Goal: Information Seeking & Learning: Find specific page/section

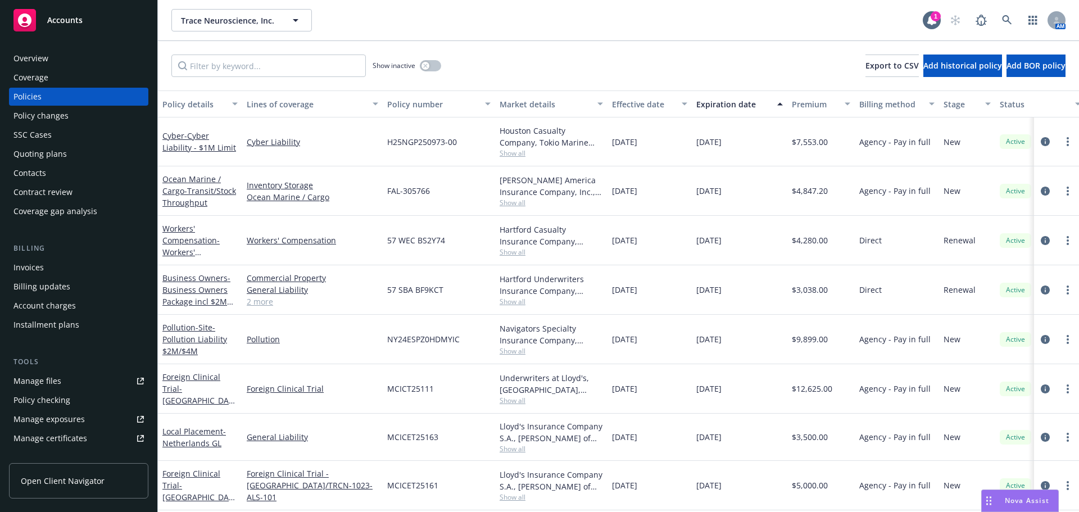
scroll to position [56, 0]
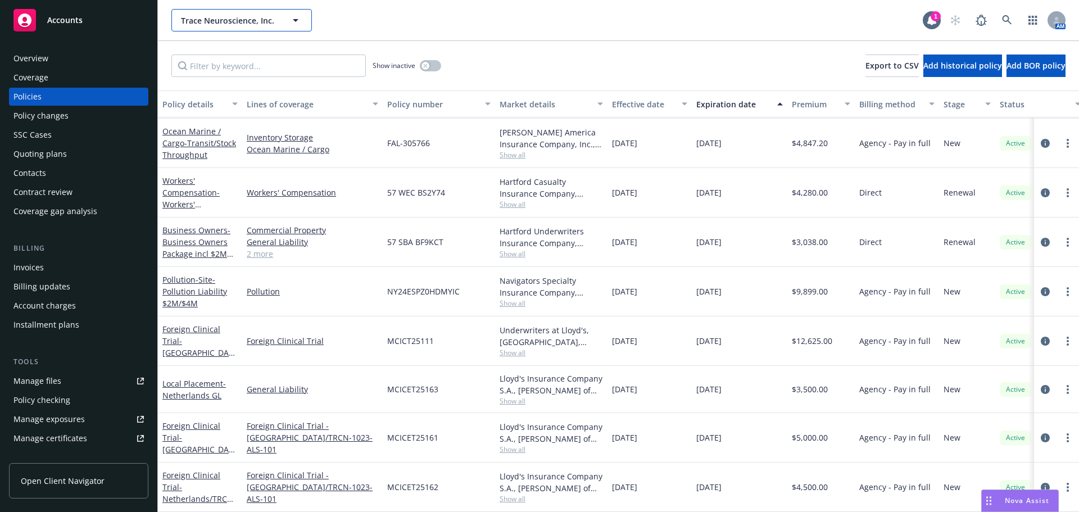
click at [205, 25] on span "Trace Neuroscience, Inc." at bounding box center [229, 21] width 97 height 12
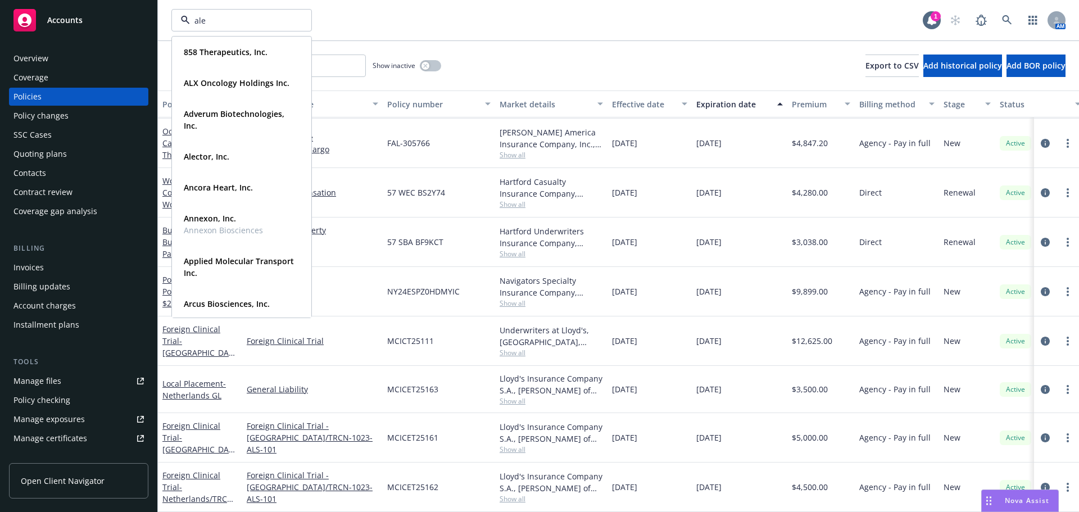
type input "alec"
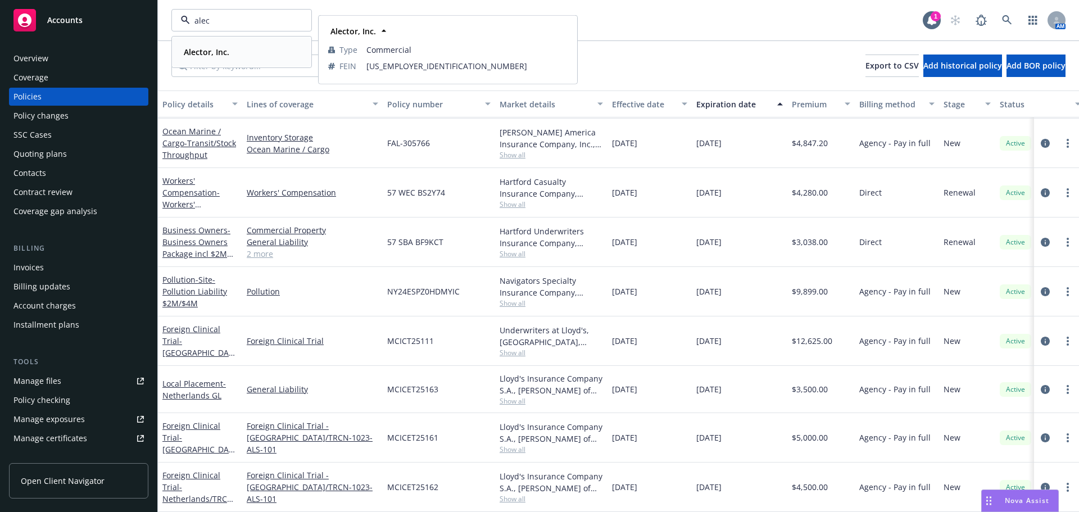
click at [255, 41] on div "Alector, Inc. Type Commercial FEIN 82-2933343" at bounding box center [242, 52] width 138 height 30
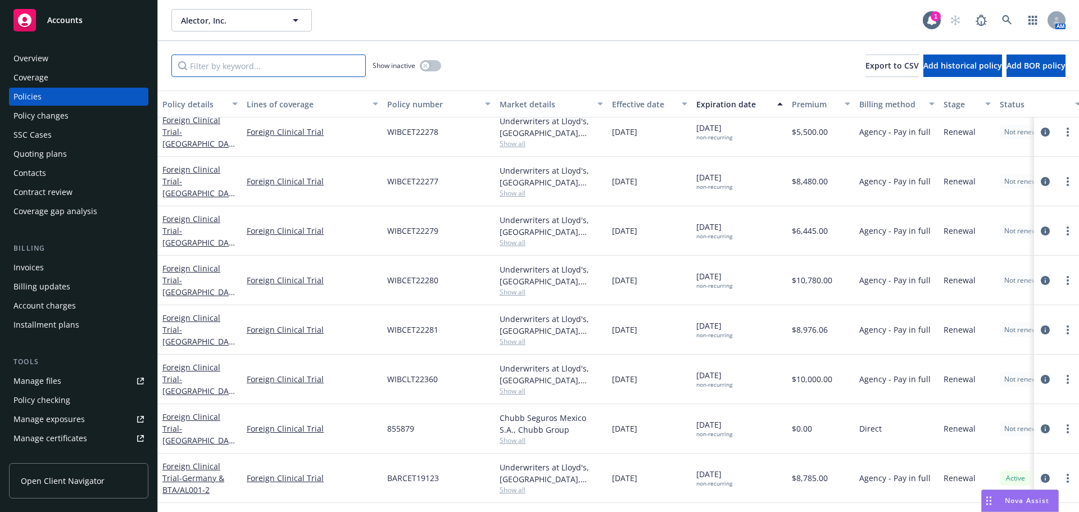
click at [228, 71] on input "Filter by keyword..." at bounding box center [268, 66] width 194 height 22
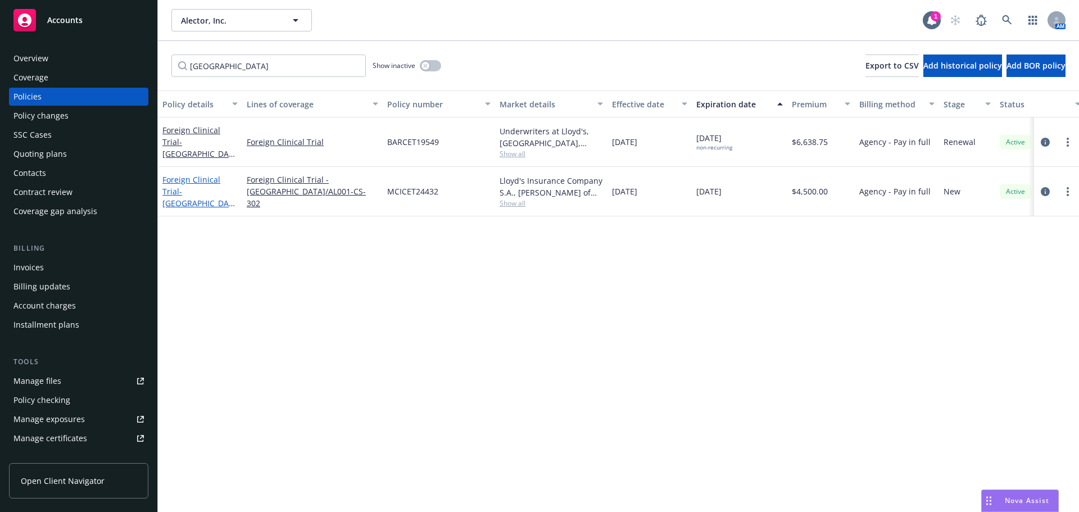
click at [209, 188] on span "- Belgium/AL001-CS-302" at bounding box center [198, 203] width 73 height 34
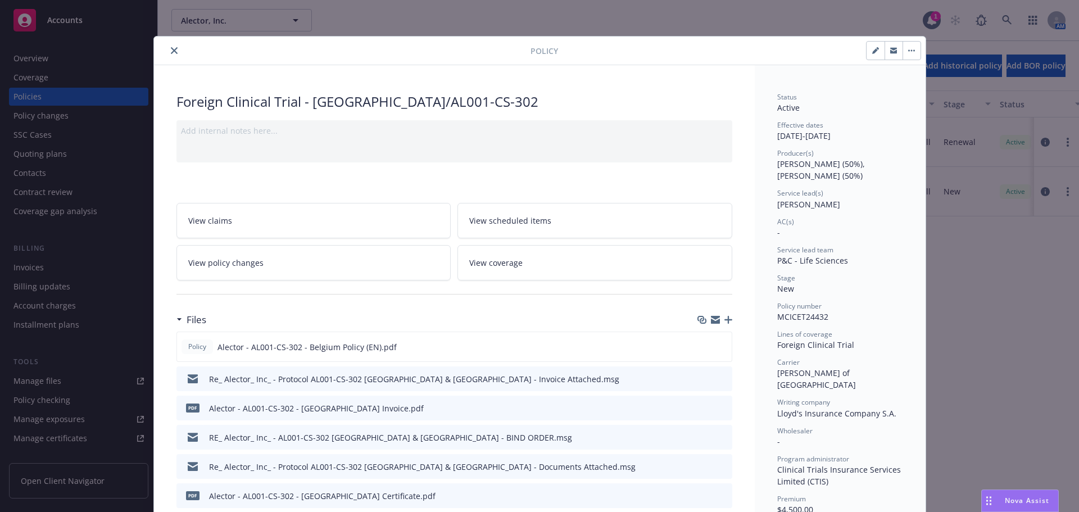
scroll to position [169, 0]
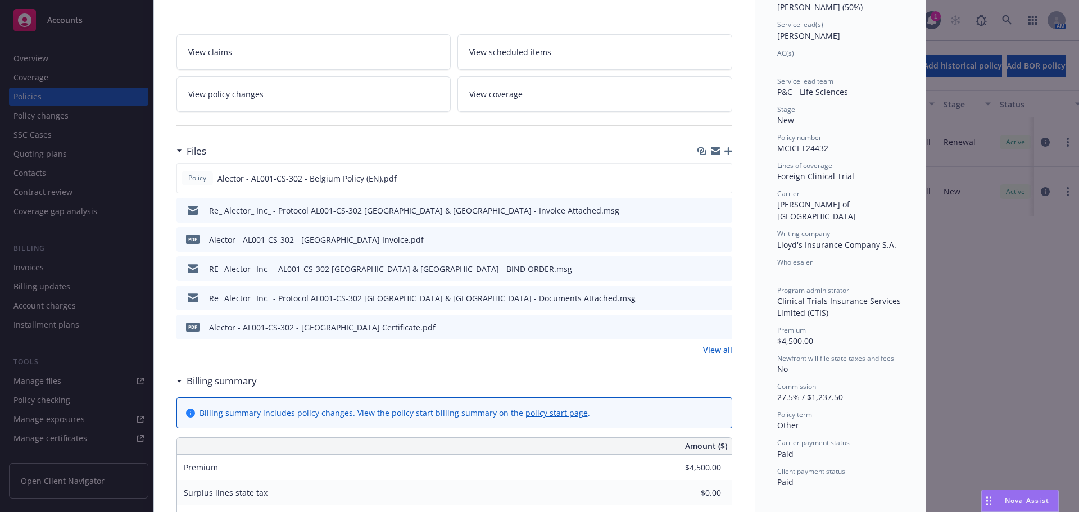
click at [717, 328] on icon "preview file" at bounding box center [722, 327] width 10 height 8
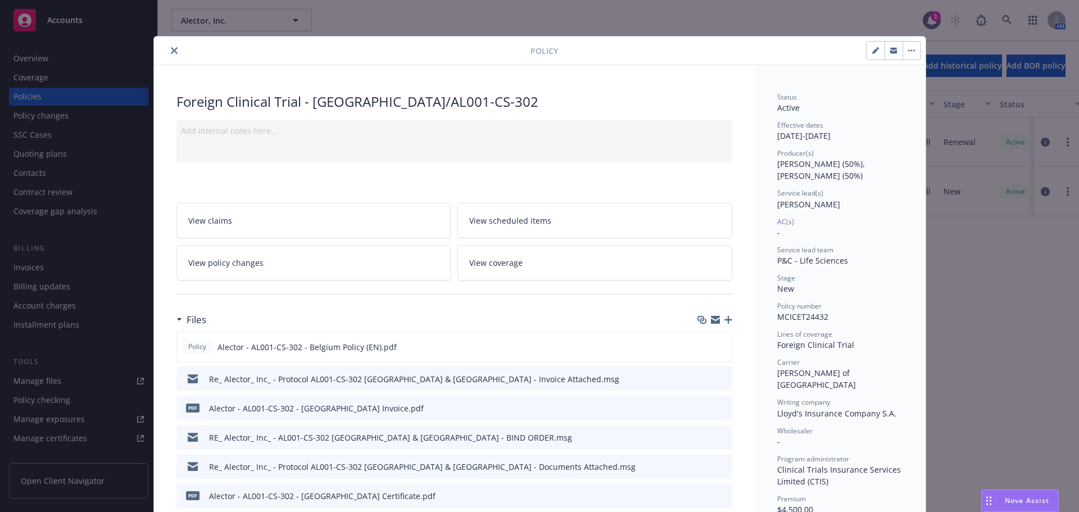
click at [171, 49] on icon "close" at bounding box center [174, 50] width 7 height 7
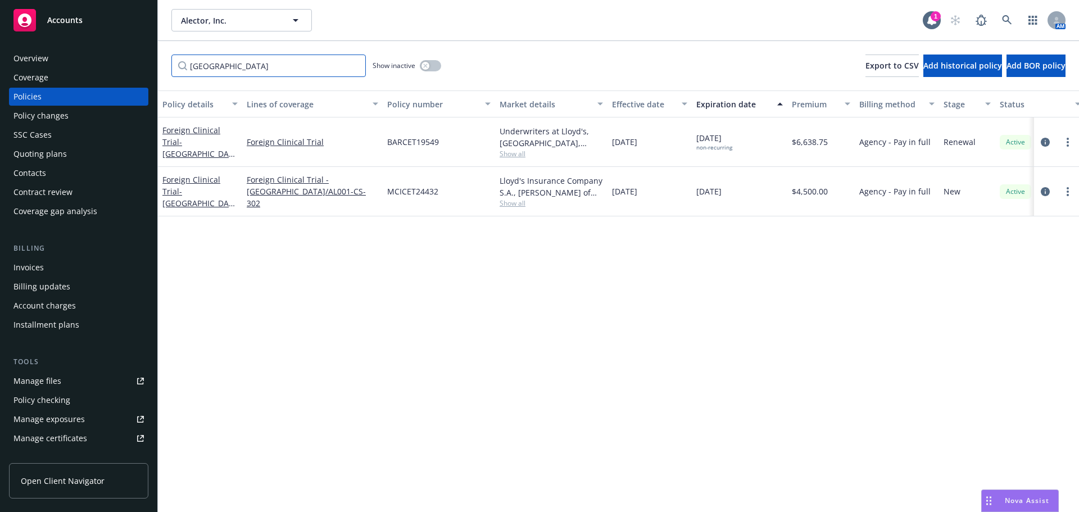
drag, startPoint x: 248, startPoint y: 70, endPoint x: 162, endPoint y: 54, distance: 87.0
click at [162, 54] on div "belgium Show inactive Export to CSV Add historical policy Add BOR policy" at bounding box center [618, 65] width 921 height 49
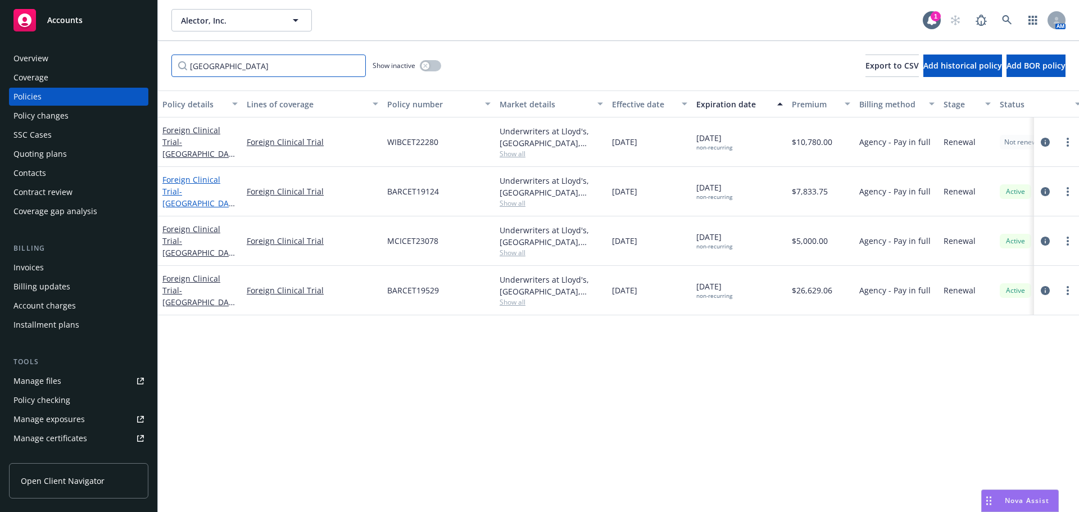
type input "italy"
click at [197, 200] on span "- Italy/AL001-2" at bounding box center [198, 203] width 73 height 34
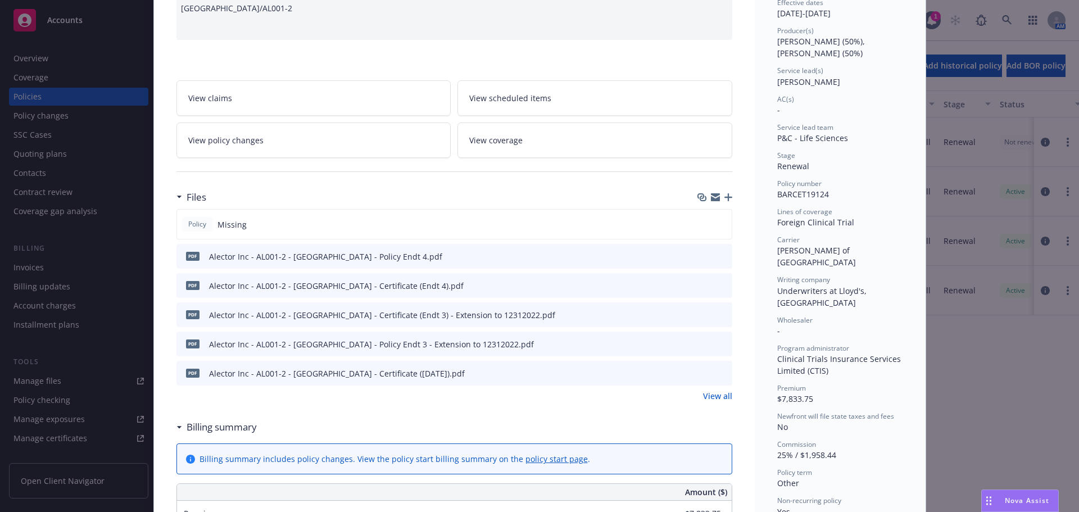
scroll to position [281, 0]
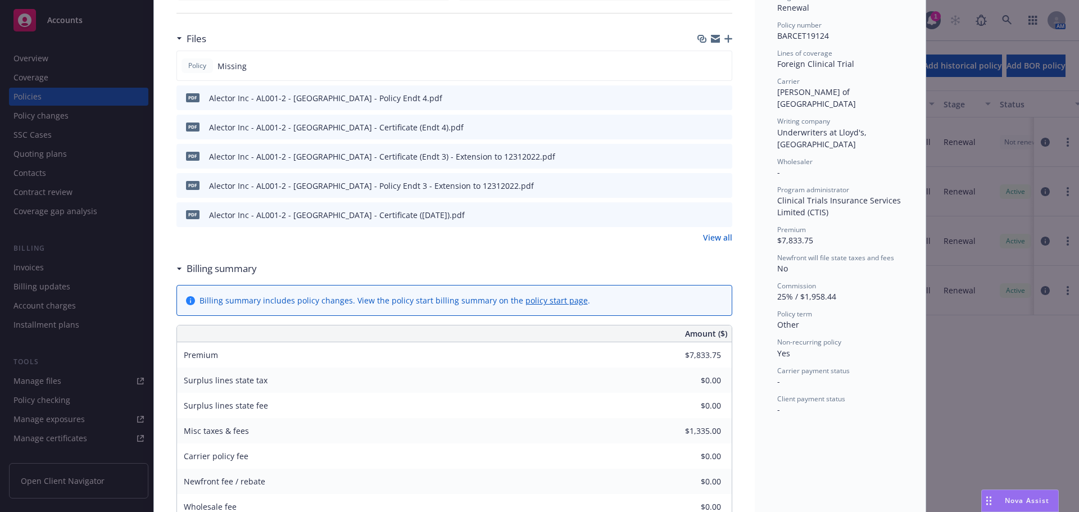
click at [719, 127] on icon "preview file" at bounding box center [722, 127] width 10 height 8
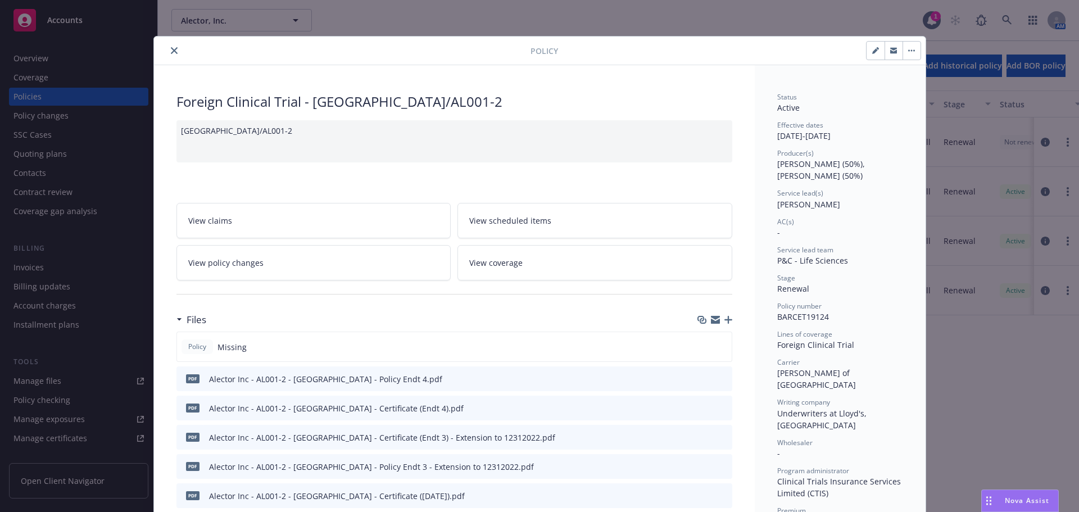
click at [173, 50] on icon "close" at bounding box center [174, 50] width 7 height 7
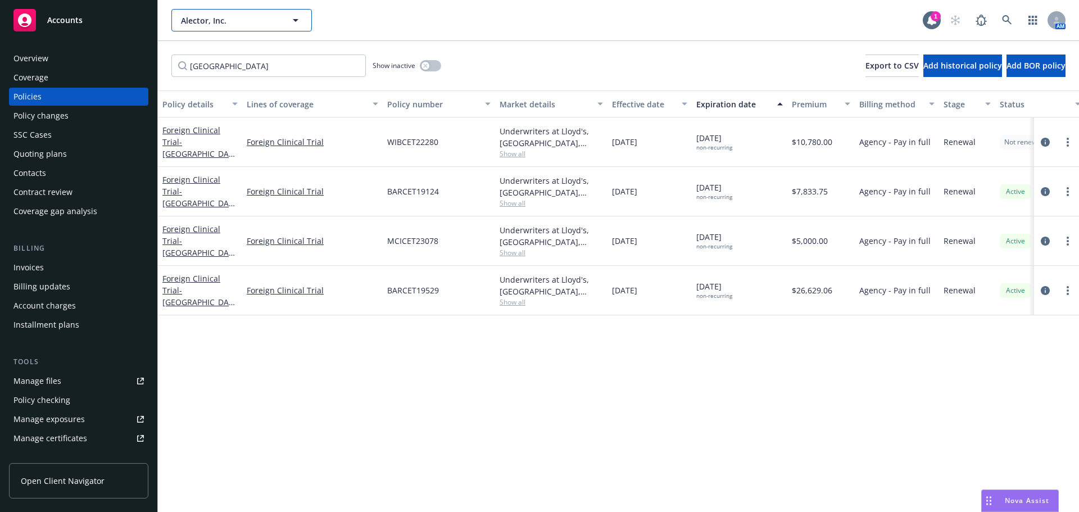
click at [218, 22] on span "Alector, Inc." at bounding box center [229, 21] width 97 height 12
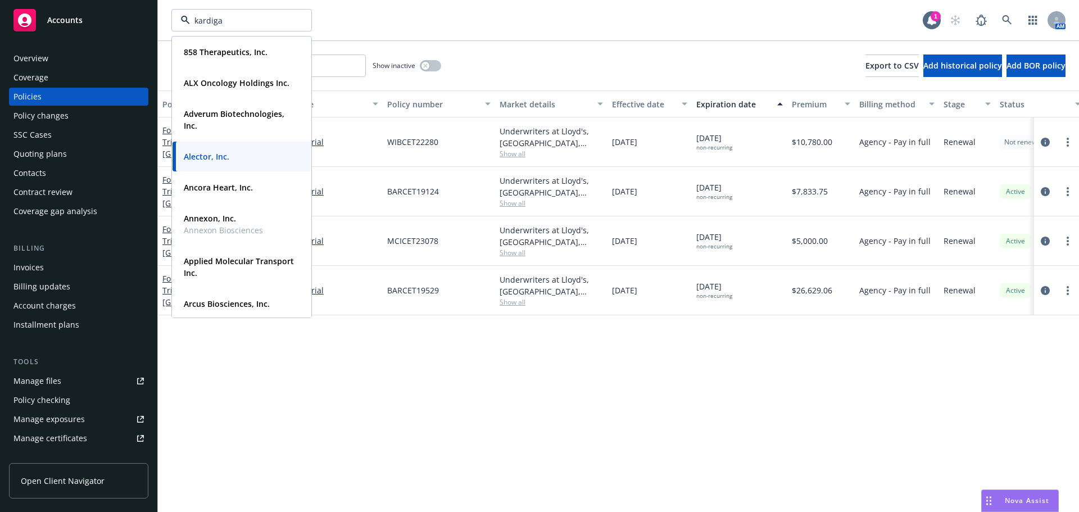
type input "kardigan"
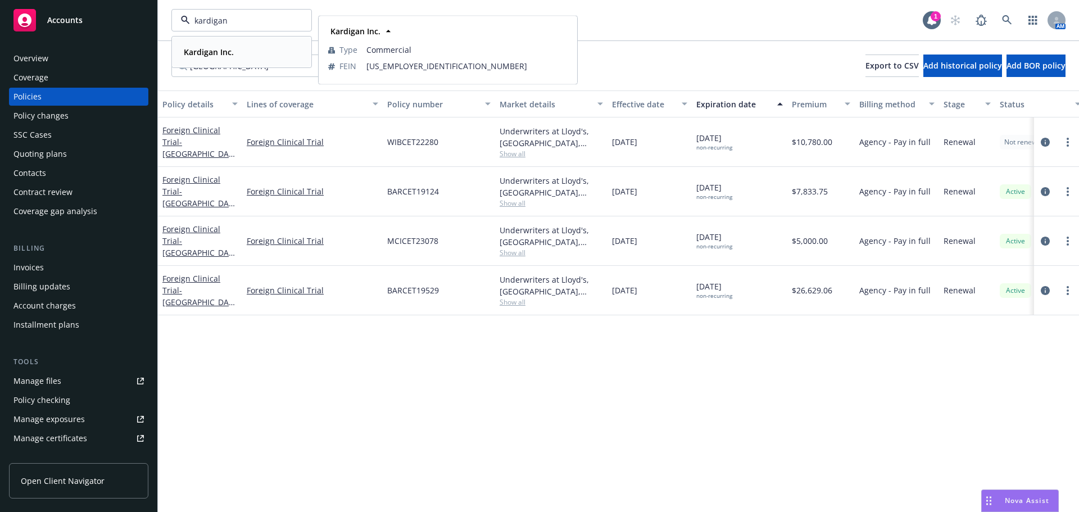
click at [225, 53] on strong "Kardigan Inc." at bounding box center [209, 52] width 50 height 11
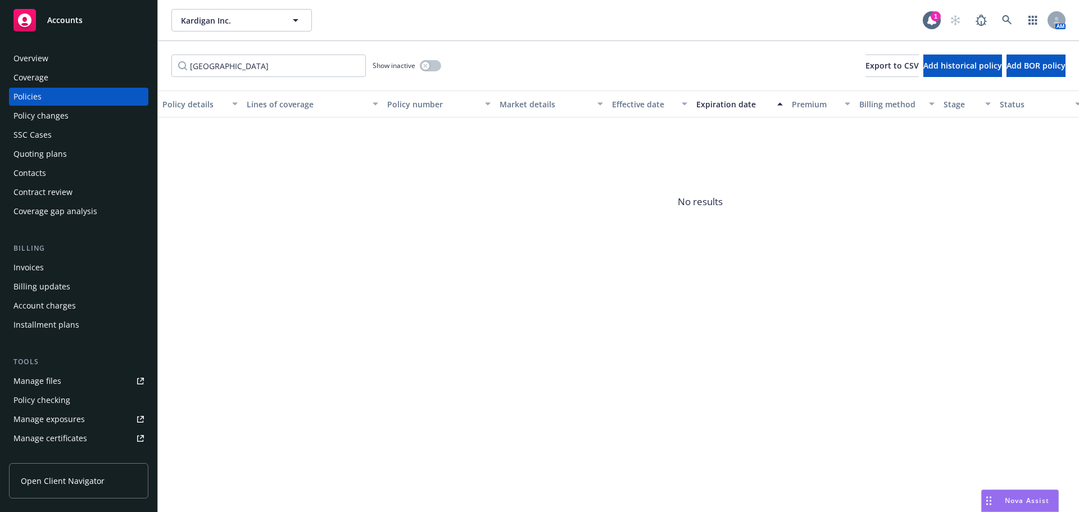
click at [68, 154] on div "Quoting plans" at bounding box center [78, 154] width 130 height 18
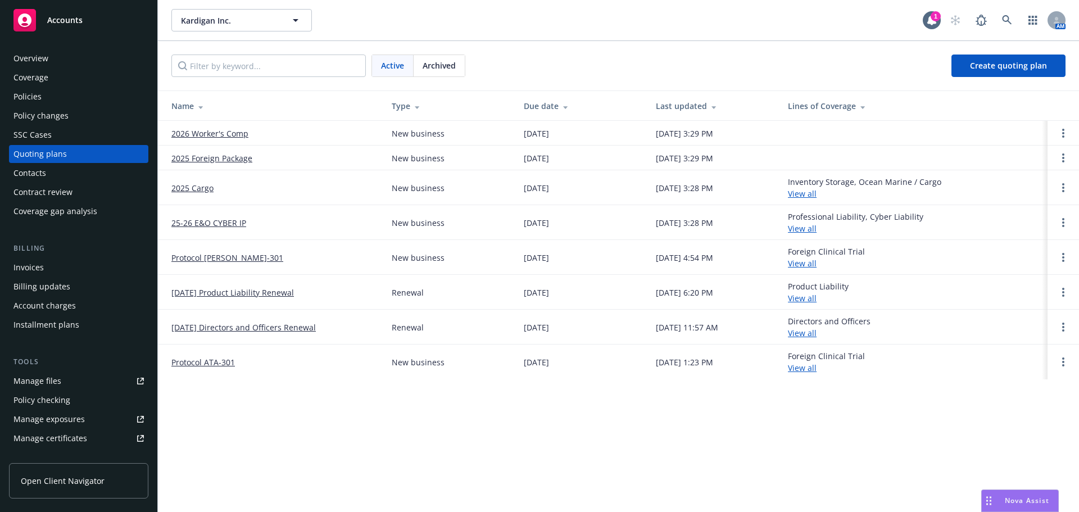
click at [221, 257] on link "Protocol DAN-301" at bounding box center [227, 258] width 112 height 12
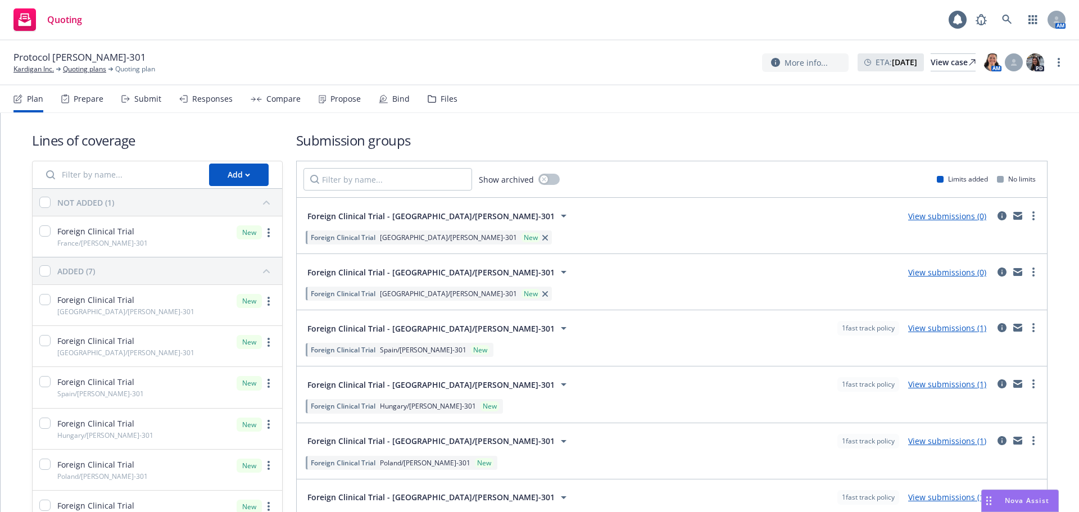
click at [448, 101] on div "Files" at bounding box center [449, 98] width 17 height 9
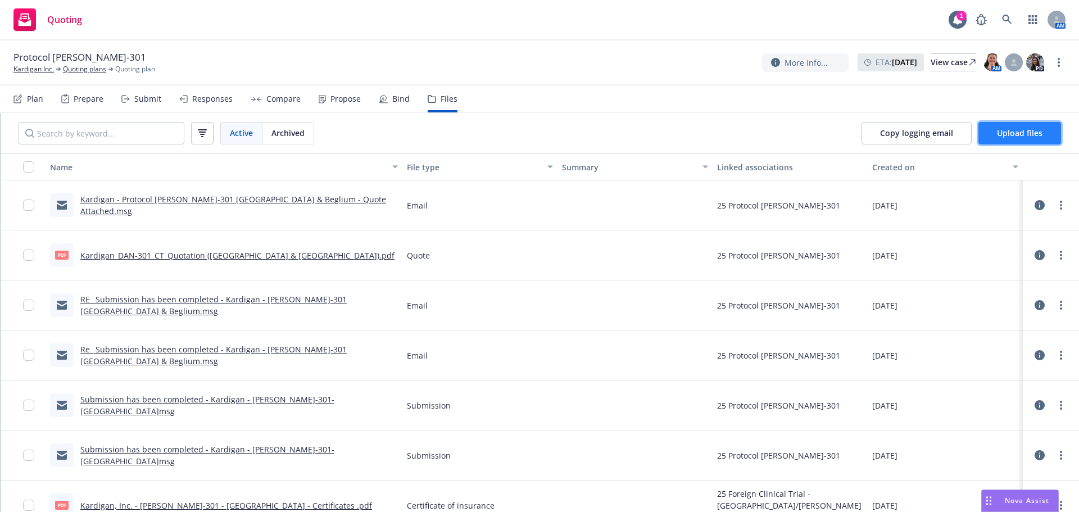
click at [1026, 135] on span "Upload files" at bounding box center [1020, 133] width 46 height 11
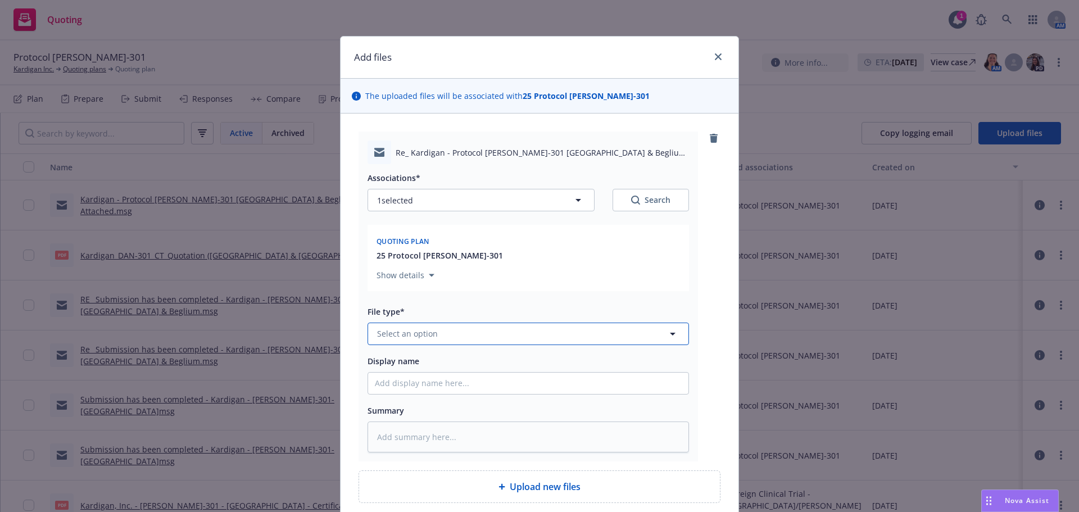
click at [421, 328] on button "Select an option" at bounding box center [529, 334] width 322 height 22
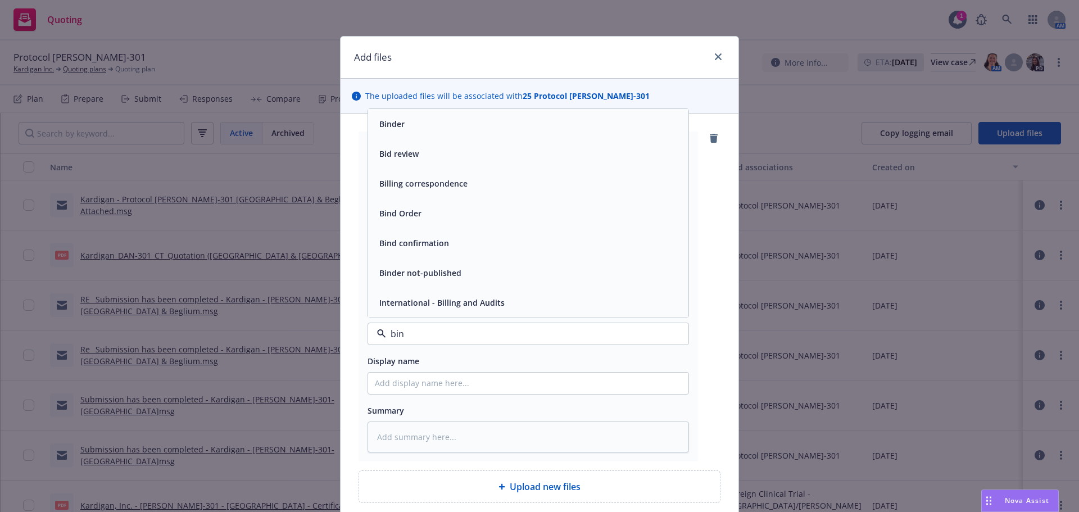
type input "bind"
click at [451, 246] on div "Bind Order" at bounding box center [528, 243] width 307 height 16
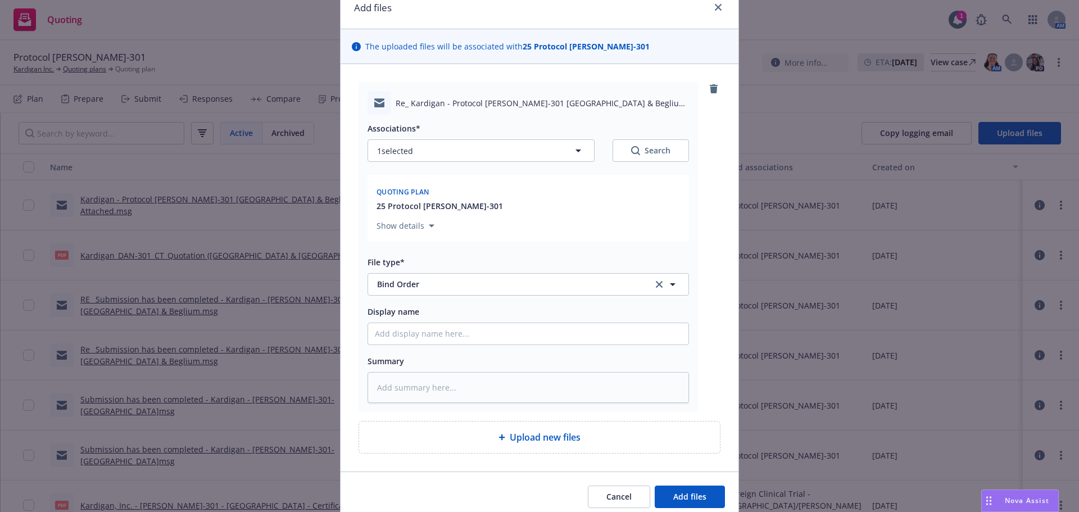
scroll to position [96, 0]
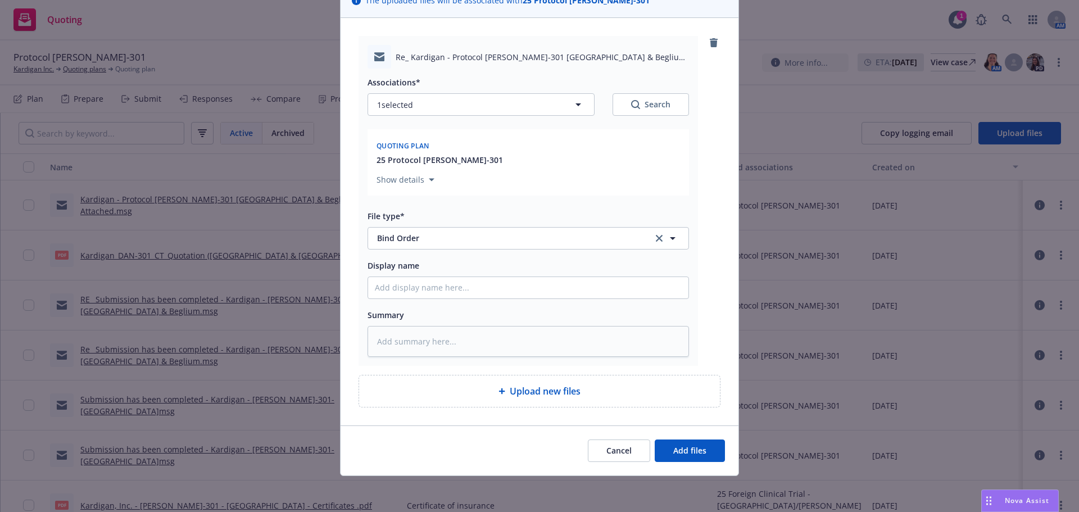
type textarea "x"
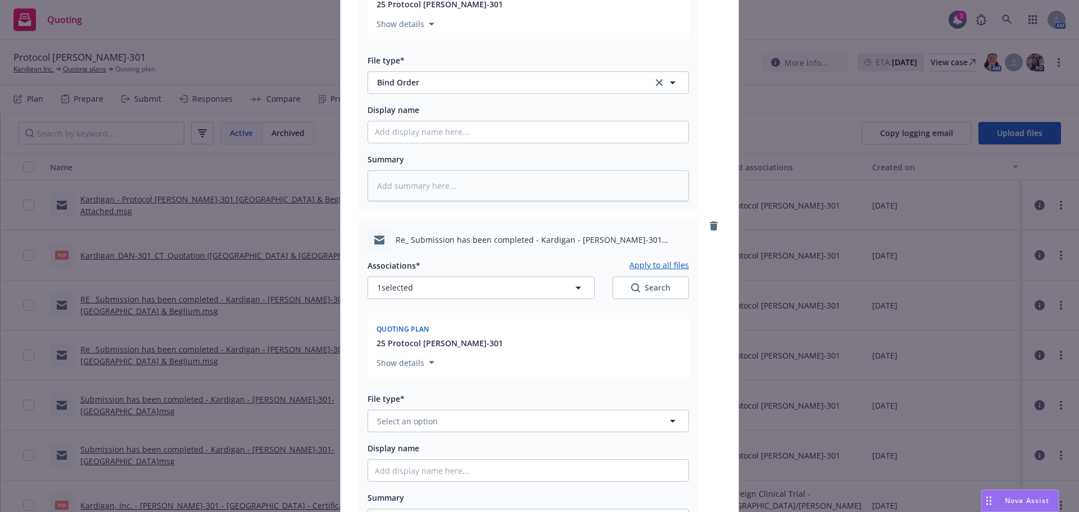
scroll to position [433, 0]
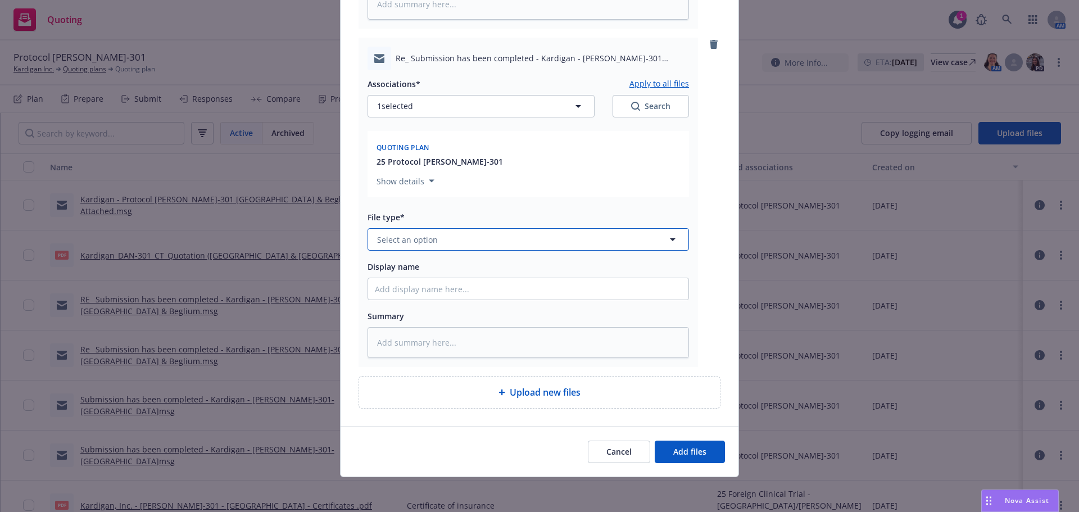
click at [449, 234] on button "Select an option" at bounding box center [529, 239] width 322 height 22
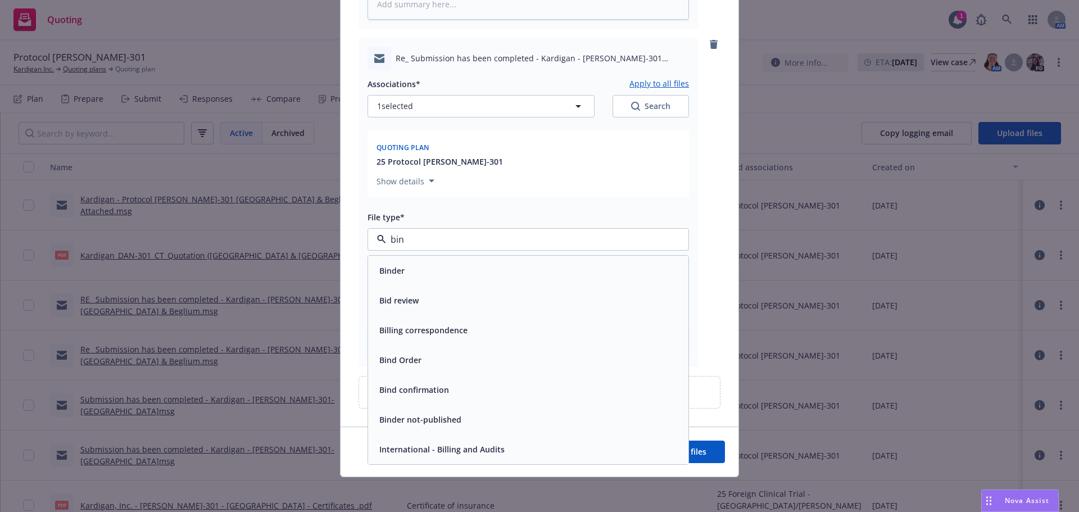
type input "bind"
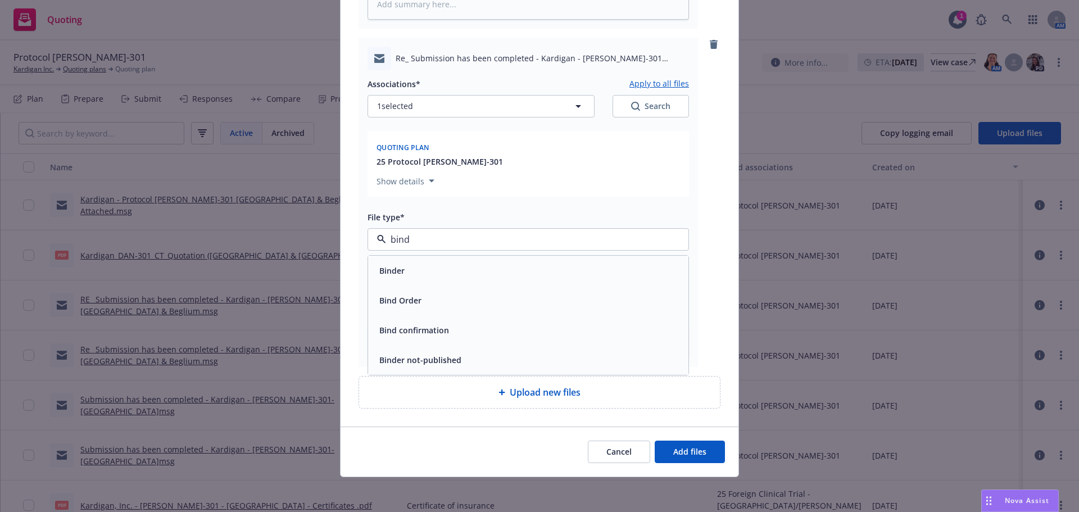
click at [505, 301] on div "Bind Order" at bounding box center [528, 300] width 307 height 16
type textarea "x"
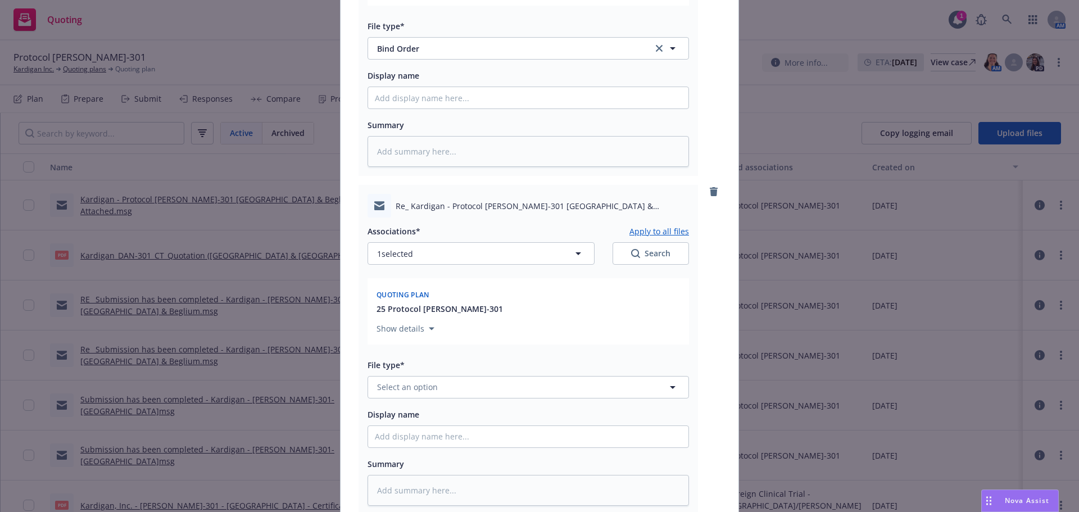
scroll to position [773, 0]
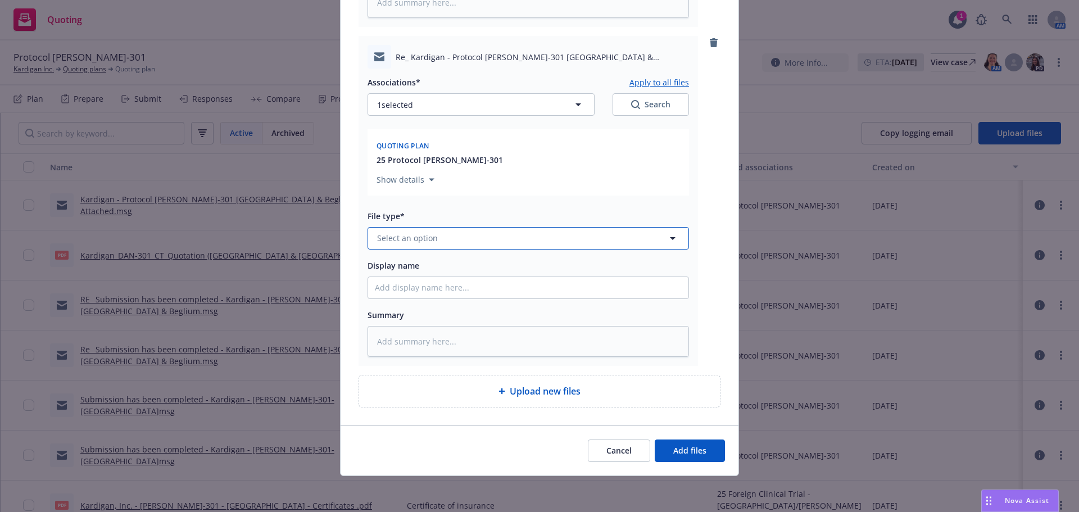
click at [471, 230] on button "Select an option" at bounding box center [529, 238] width 322 height 22
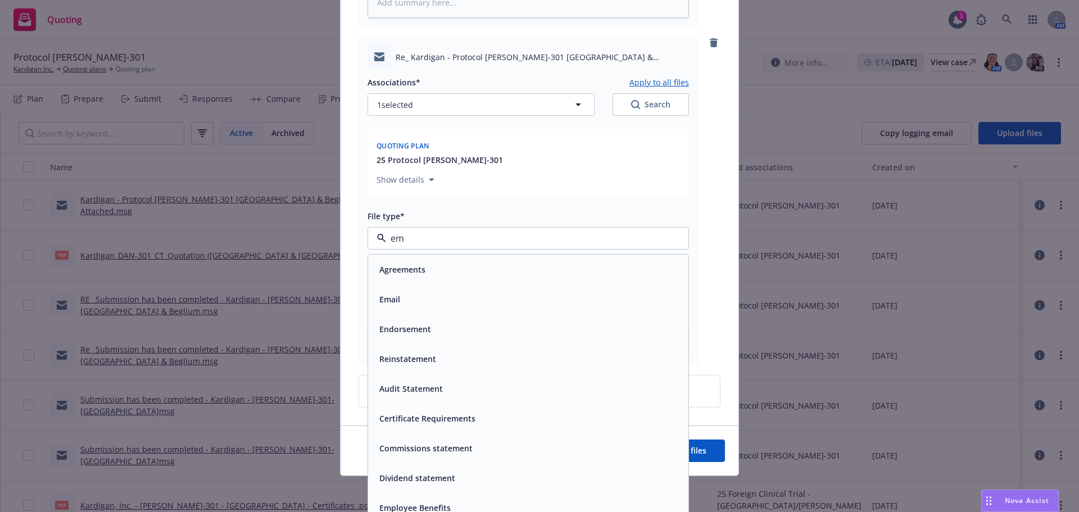
type input "ema"
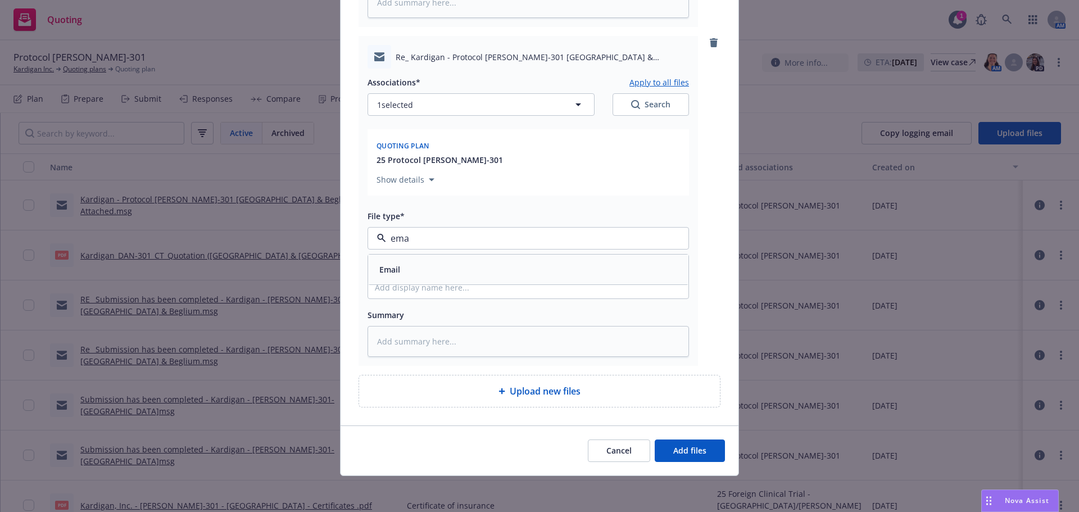
click at [471, 261] on div "Email" at bounding box center [528, 269] width 307 height 16
click at [698, 450] on span "Add files" at bounding box center [689, 450] width 33 height 11
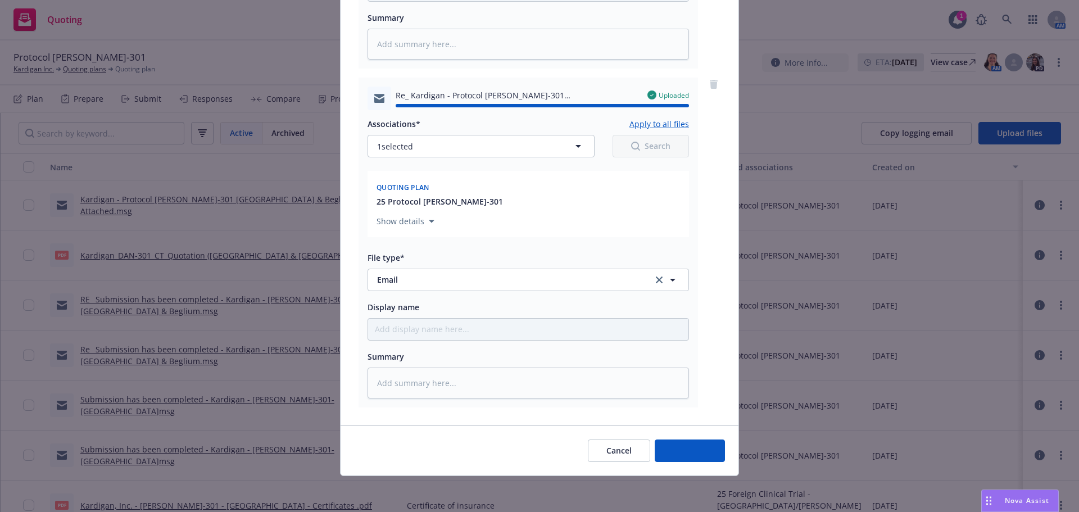
type textarea "x"
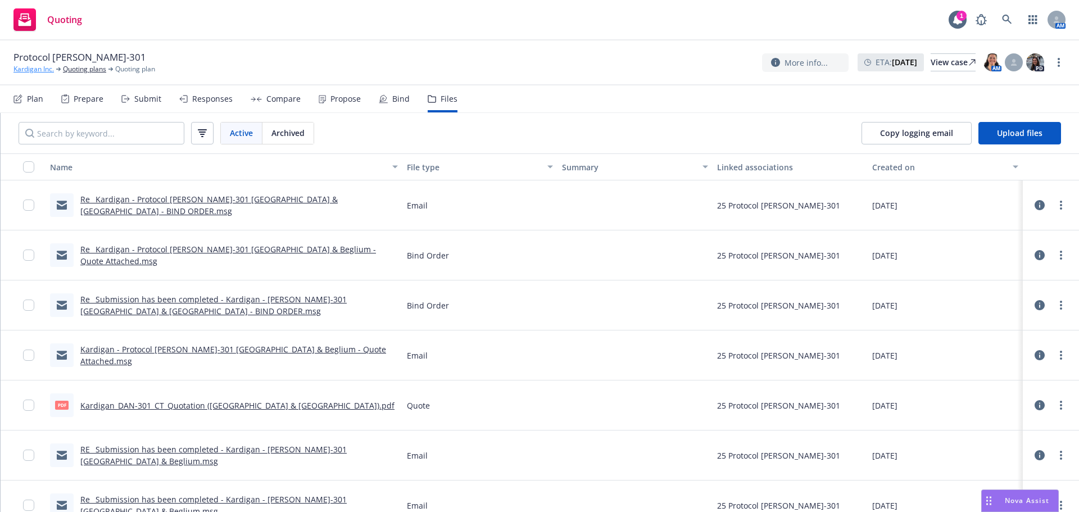
click at [39, 72] on link "Kardigan Inc." at bounding box center [33, 69] width 40 height 10
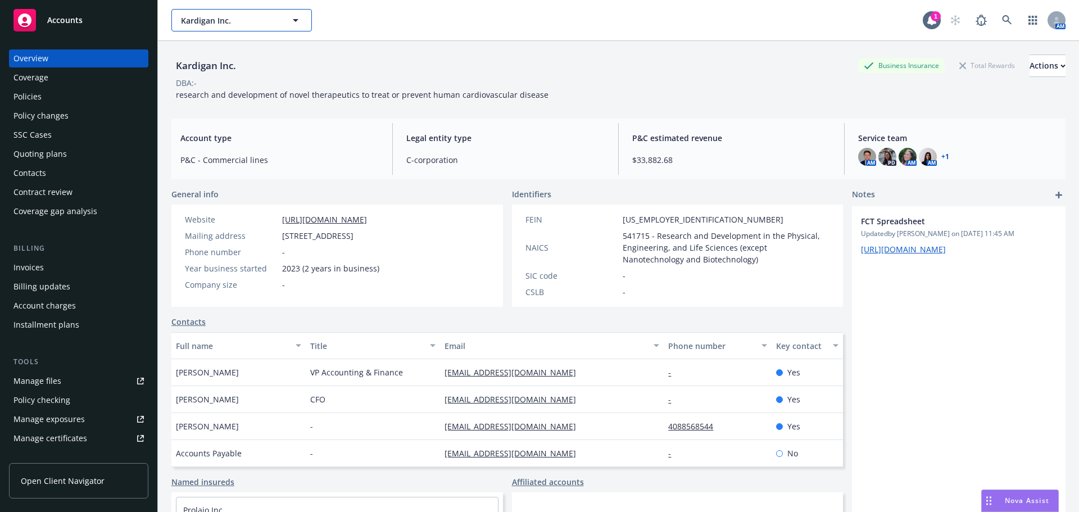
click at [203, 16] on span "Kardigan Inc." at bounding box center [229, 21] width 97 height 12
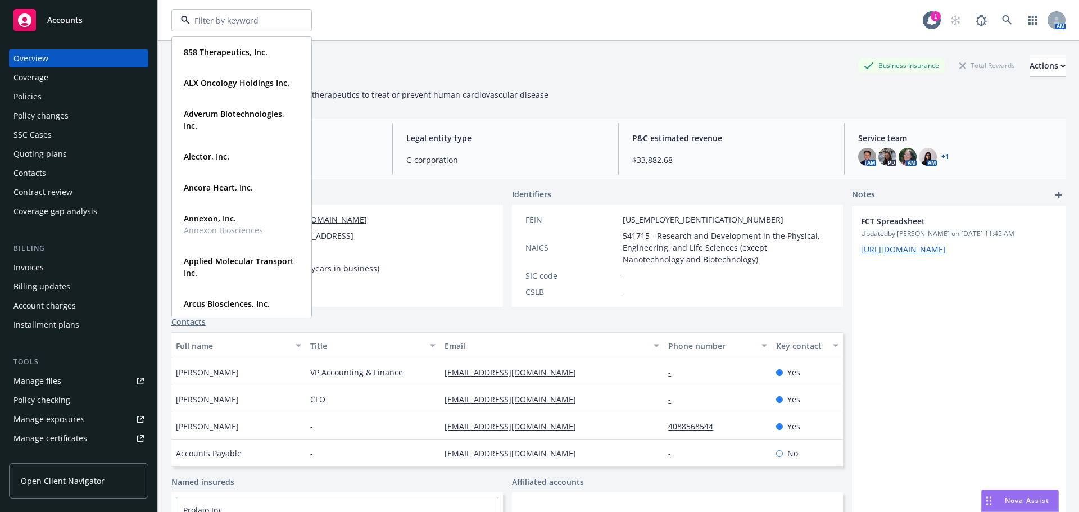
click at [682, 113] on div "Kardigan Inc. Business Insurance Total Rewards Actions DBA: - research and deve…" at bounding box center [618, 290] width 894 height 499
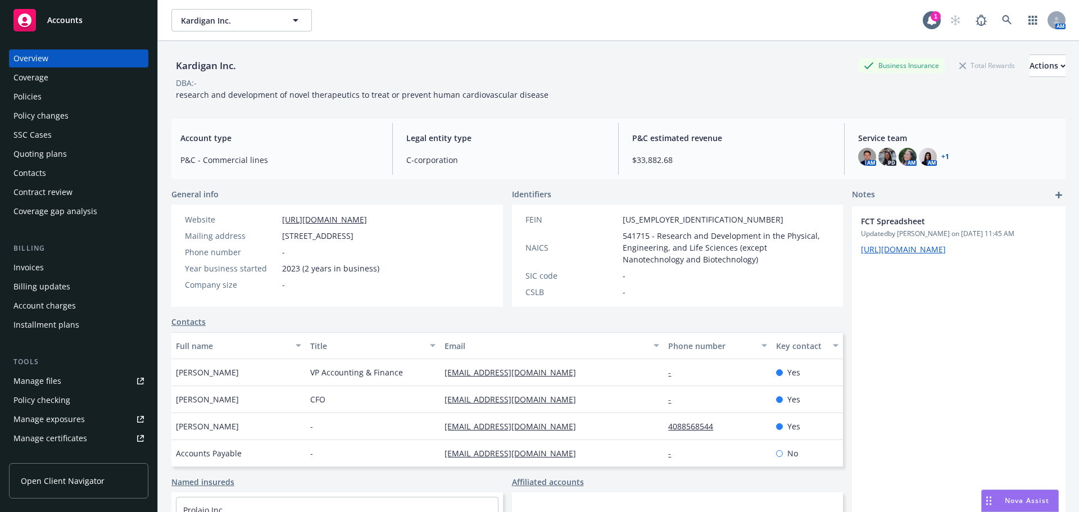
click at [63, 99] on div "Policies" at bounding box center [78, 97] width 130 height 18
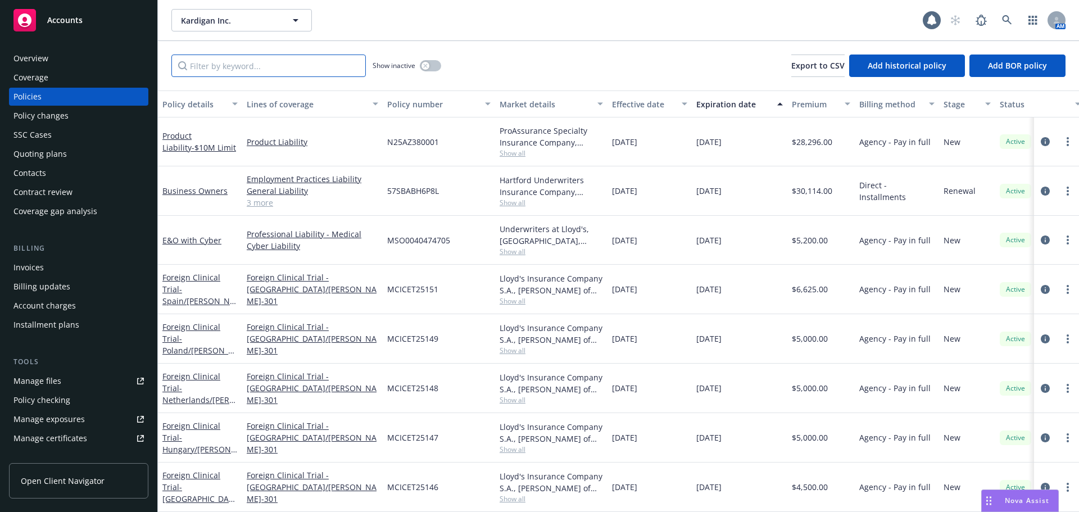
click at [219, 65] on input "Filter by keyword..." at bounding box center [268, 66] width 194 height 22
type input "belg"
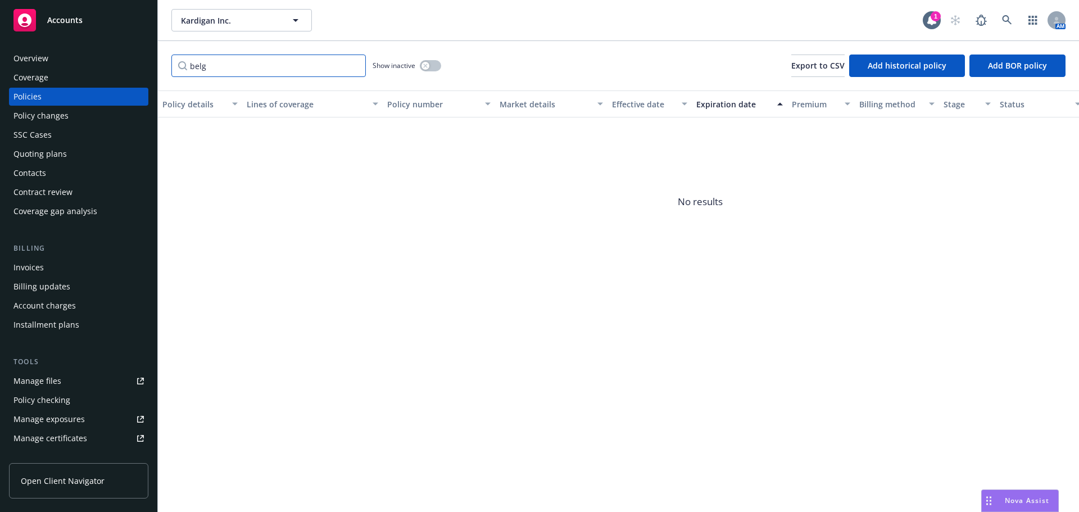
click at [356, 67] on input "belg" at bounding box center [268, 66] width 194 height 22
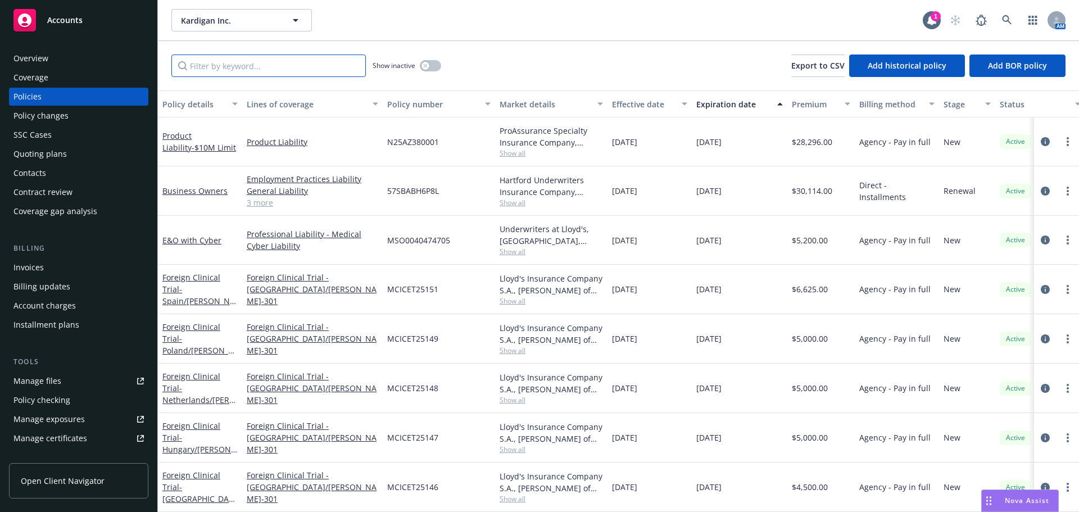
scroll to position [112, 0]
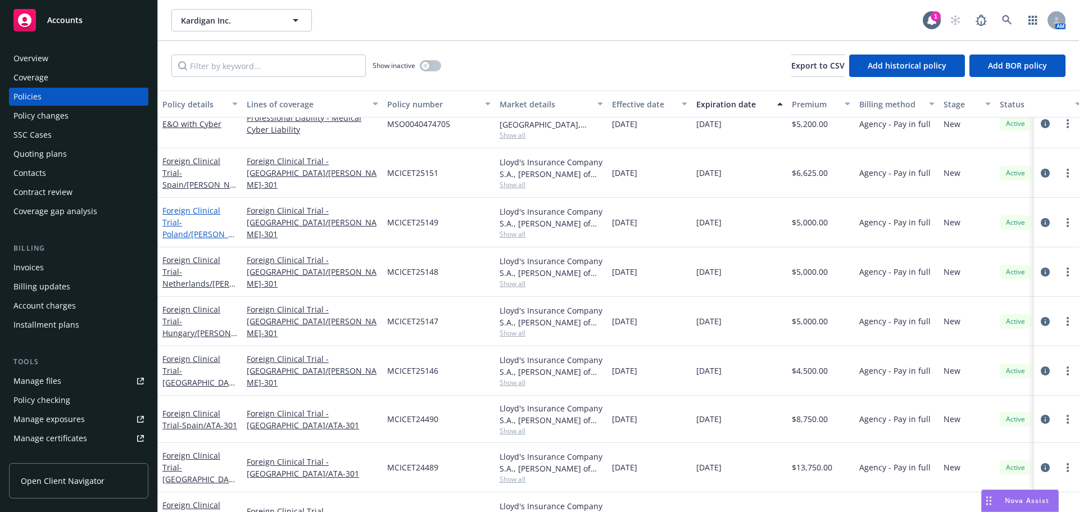
click at [212, 228] on span "- Poland/DAN-301" at bounding box center [198, 234] width 72 height 34
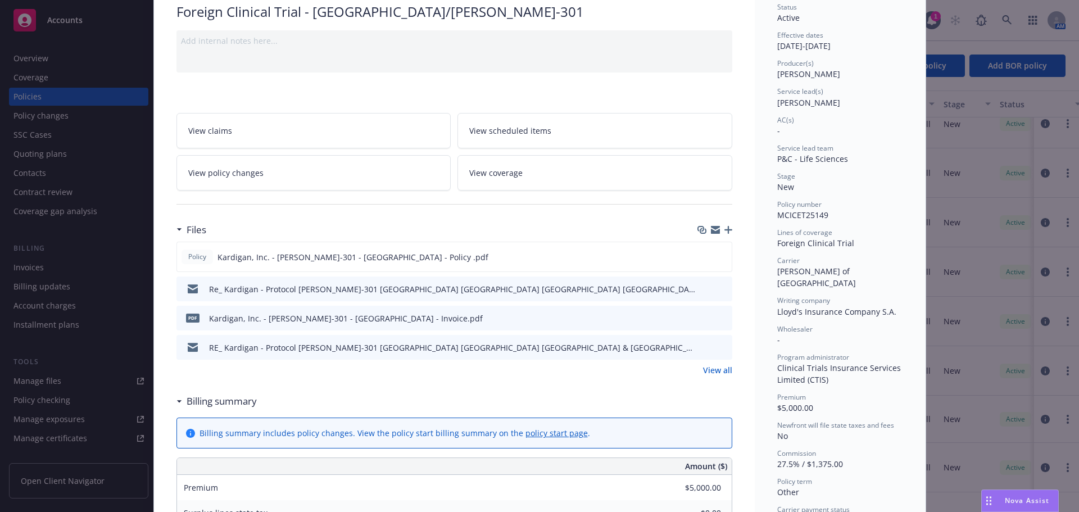
scroll to position [112, 0]
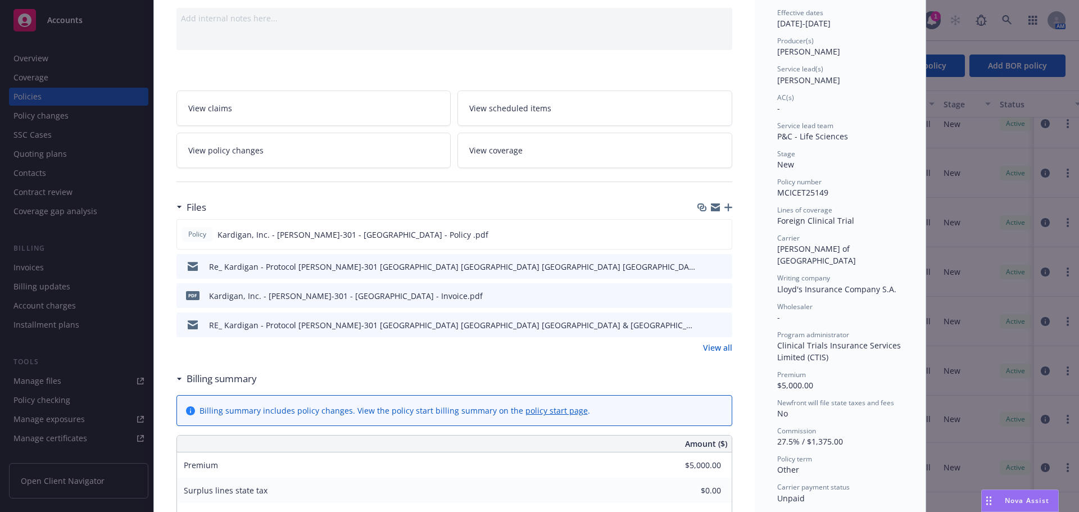
click at [715, 352] on link "View all" at bounding box center [717, 348] width 29 height 12
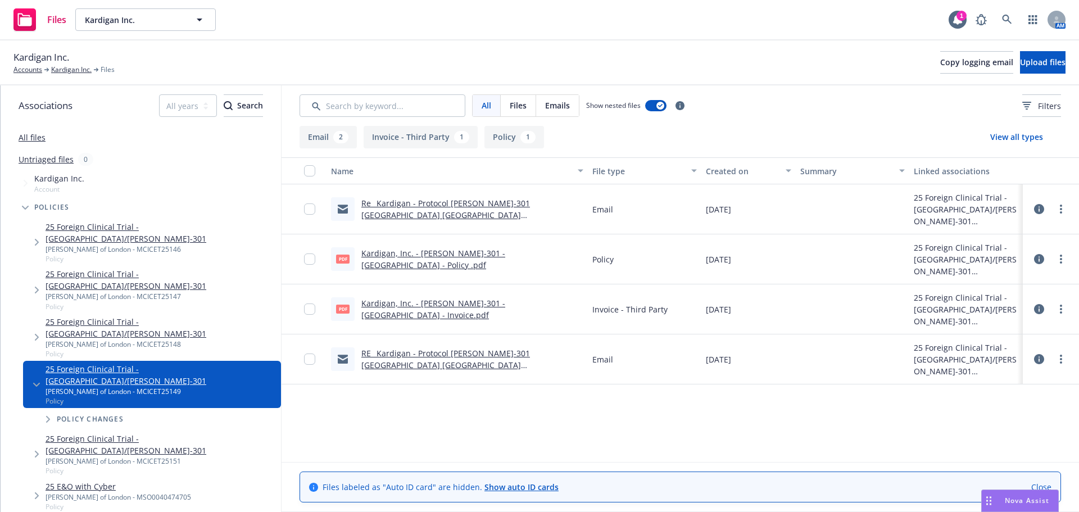
click at [491, 261] on link "Kardigan, Inc. - [PERSON_NAME]-301 - [GEOGRAPHIC_DATA] - Policy .pdf" at bounding box center [433, 259] width 144 height 22
